Goal: Information Seeking & Learning: Learn about a topic

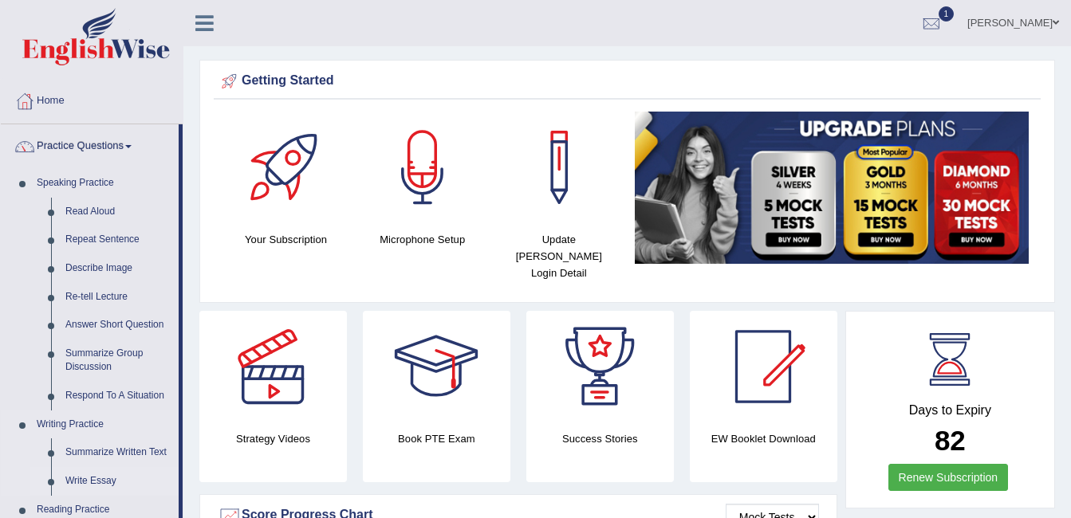
click at [104, 486] on link "Write Essay" at bounding box center [118, 481] width 120 height 29
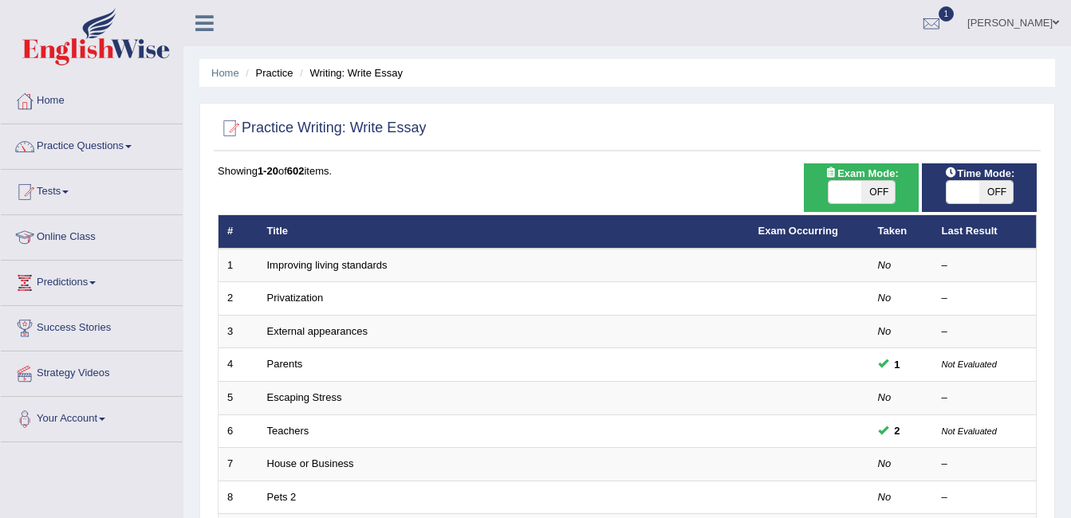
scroll to position [453, 0]
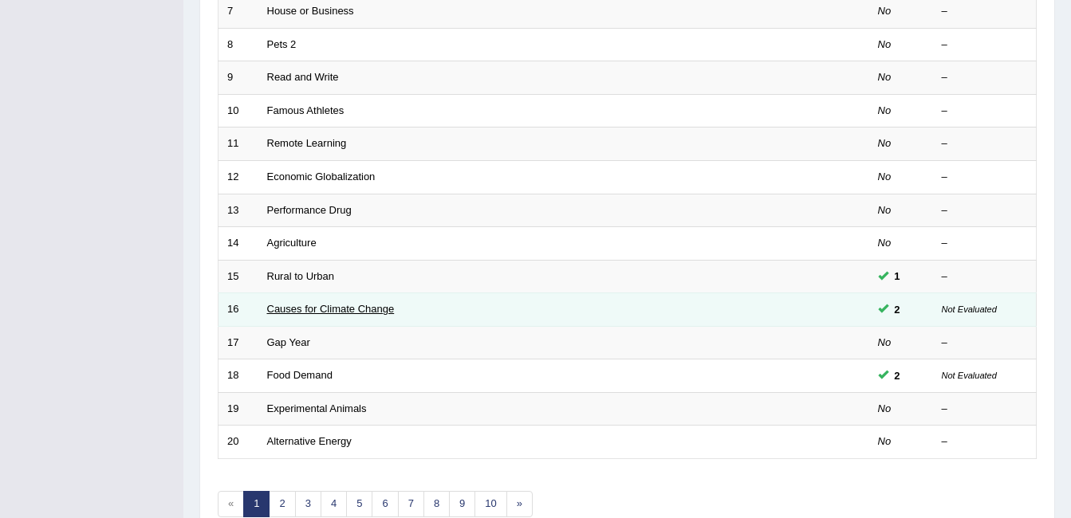
click at [341, 306] on link "Causes for Climate Change" at bounding box center [331, 309] width 128 height 12
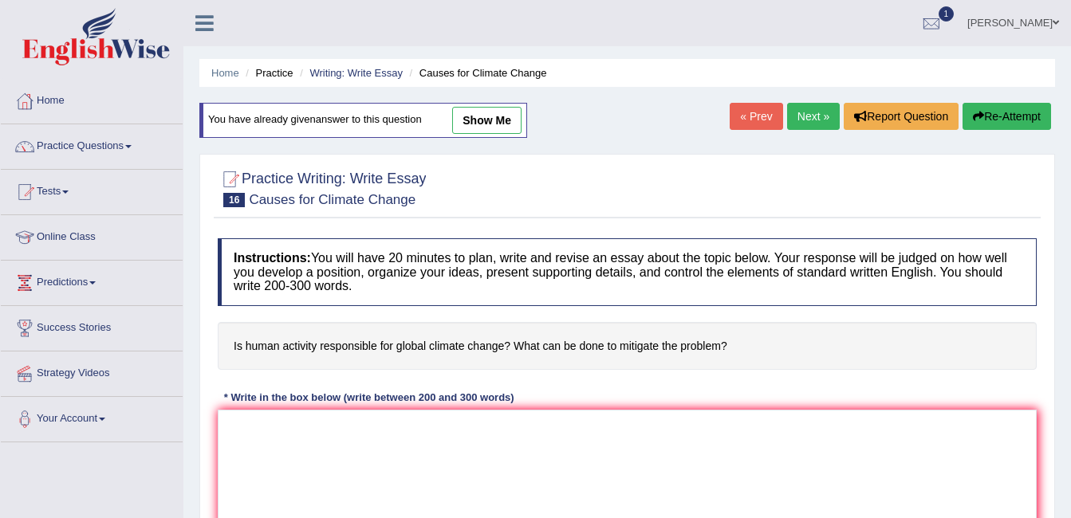
click at [474, 116] on link "show me" at bounding box center [486, 120] width 69 height 27
type textarea "The increasing influence of human activities on global climate has ignited nume…"
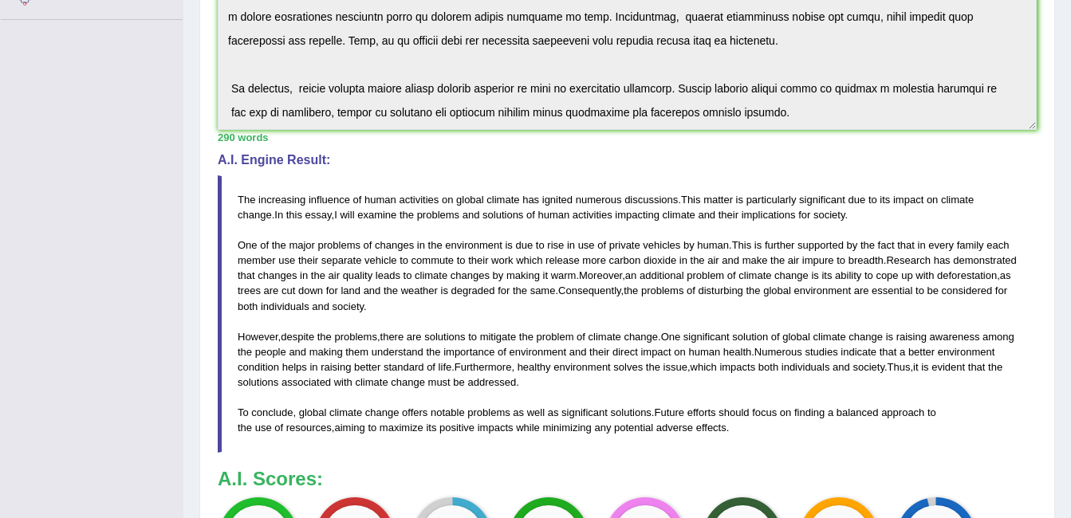
scroll to position [425, 0]
